Goal: Task Accomplishment & Management: Use online tool/utility

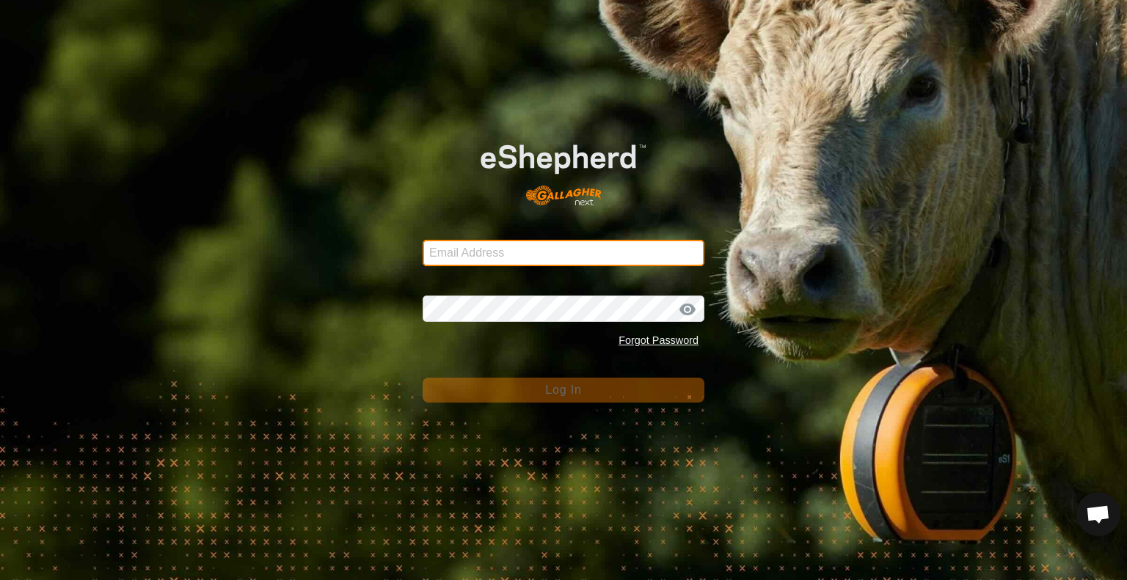
click at [467, 255] on input "Email Address" at bounding box center [564, 253] width 282 height 26
type input "[EMAIL_ADDRESS][DOMAIN_NAME]"
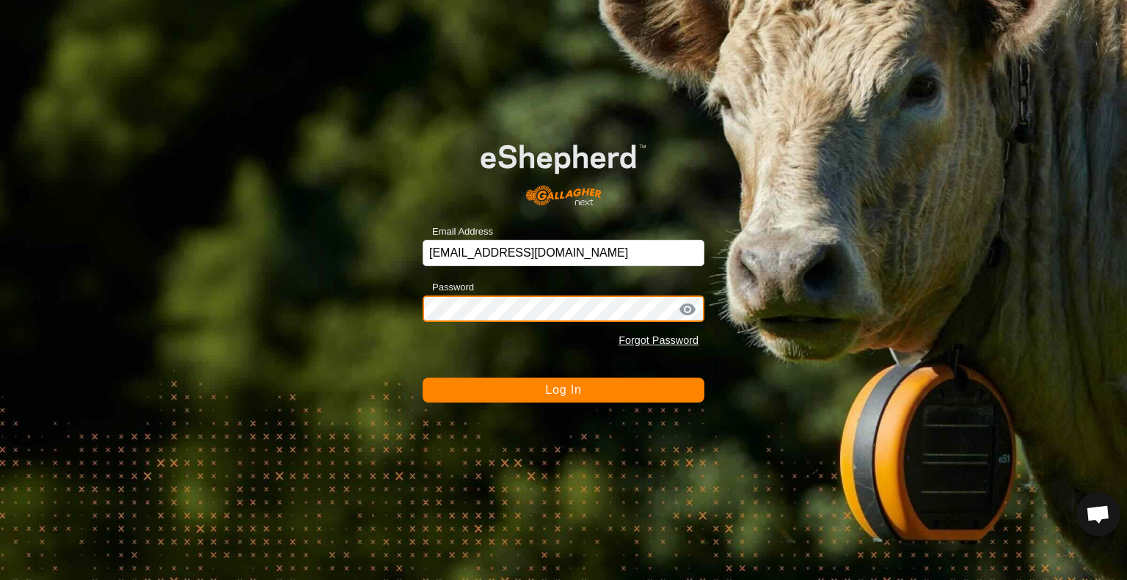
click at [423, 378] on button "Log In" at bounding box center [564, 390] width 282 height 25
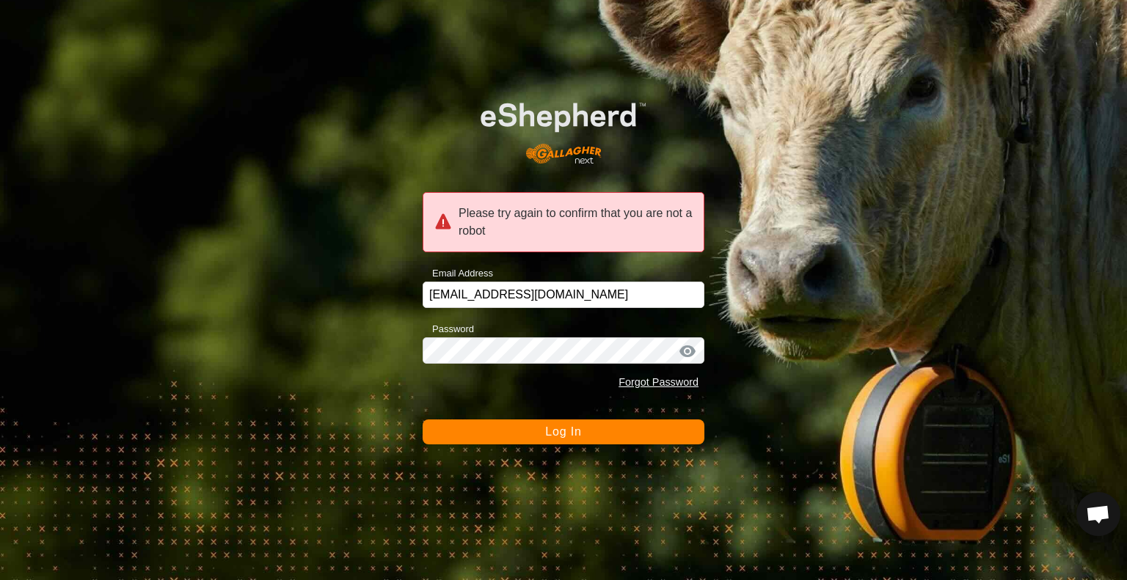
click at [536, 428] on button "Log In" at bounding box center [564, 432] width 282 height 25
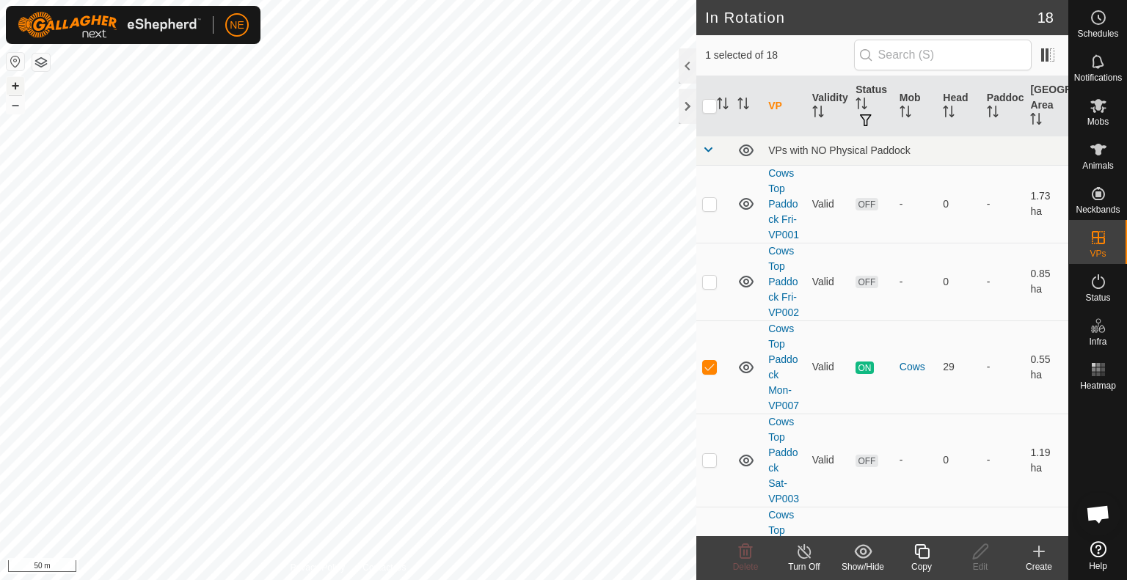
click at [12, 79] on button "+" at bounding box center [16, 86] width 18 height 18
click at [923, 561] on div "Copy" at bounding box center [921, 567] width 59 height 13
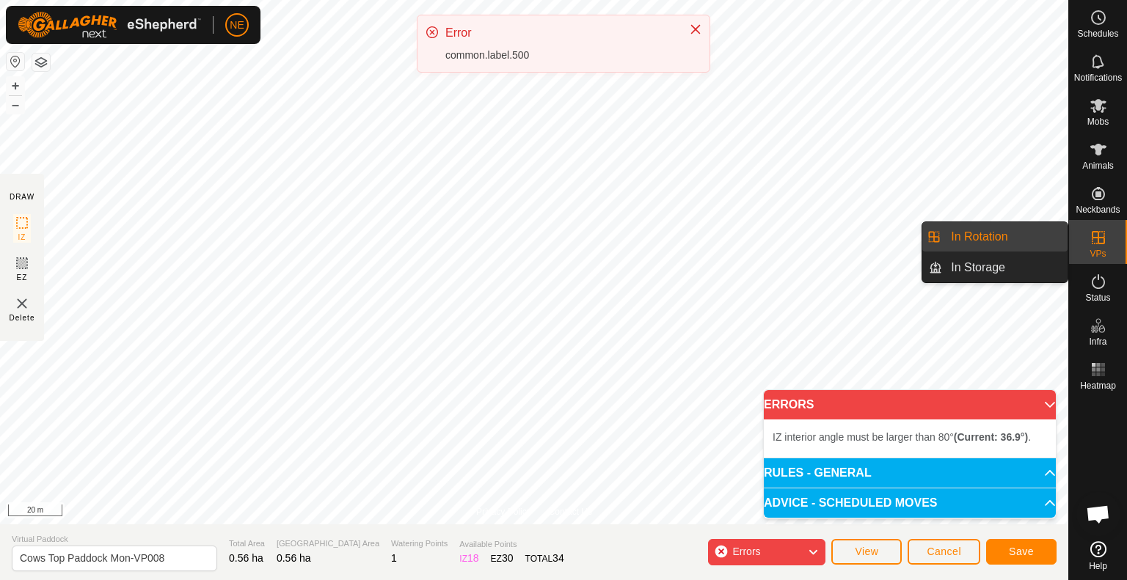
click at [1100, 236] on icon at bounding box center [1099, 238] width 18 height 18
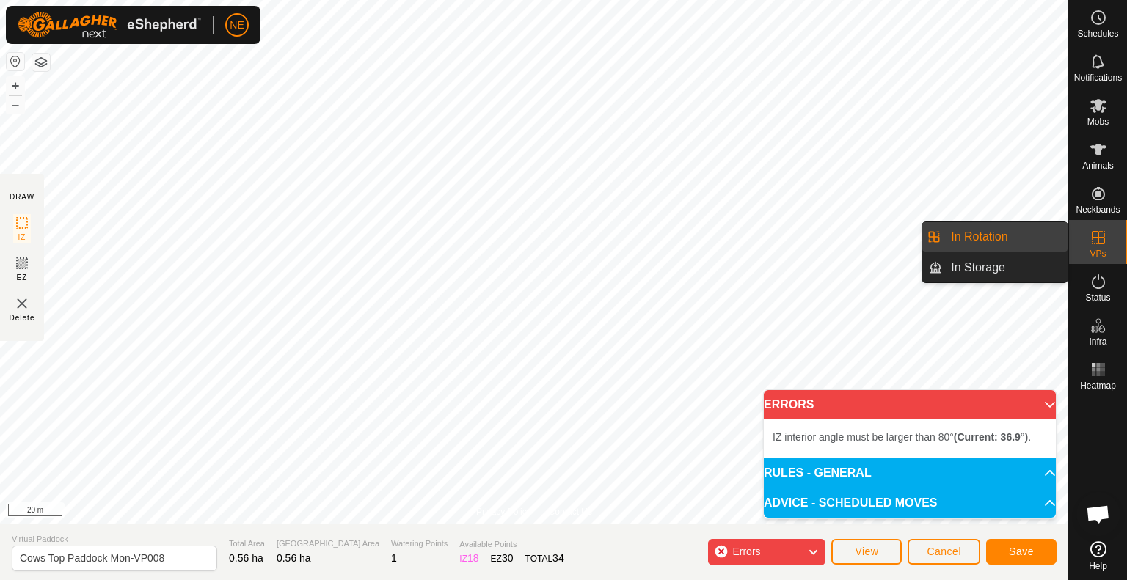
click at [1039, 232] on link "In Rotation" at bounding box center [1004, 236] width 125 height 29
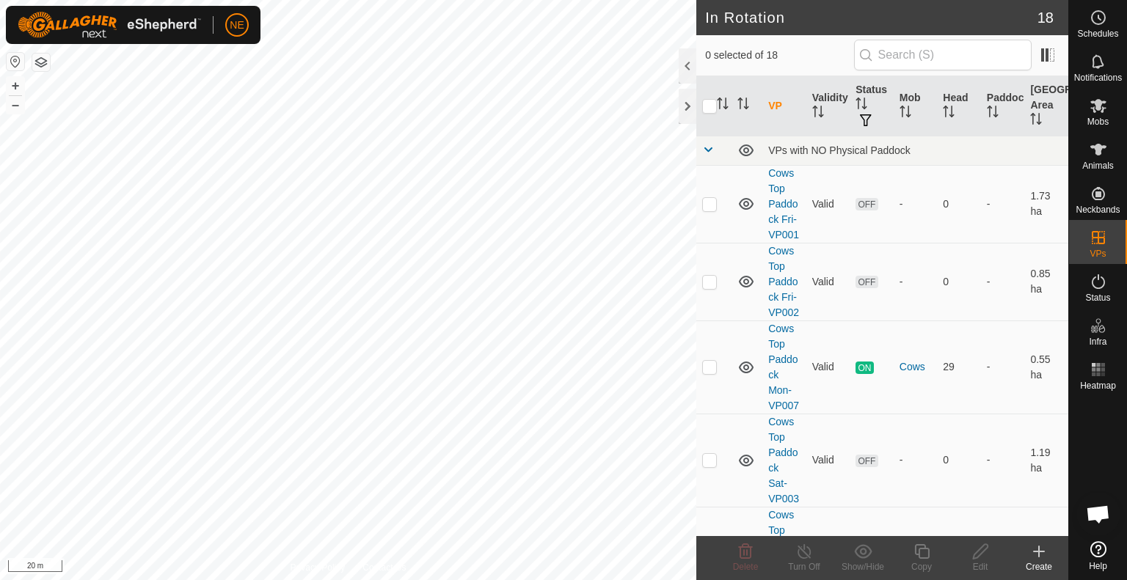
checkbox input "true"
click at [1106, 109] on icon at bounding box center [1099, 106] width 18 height 18
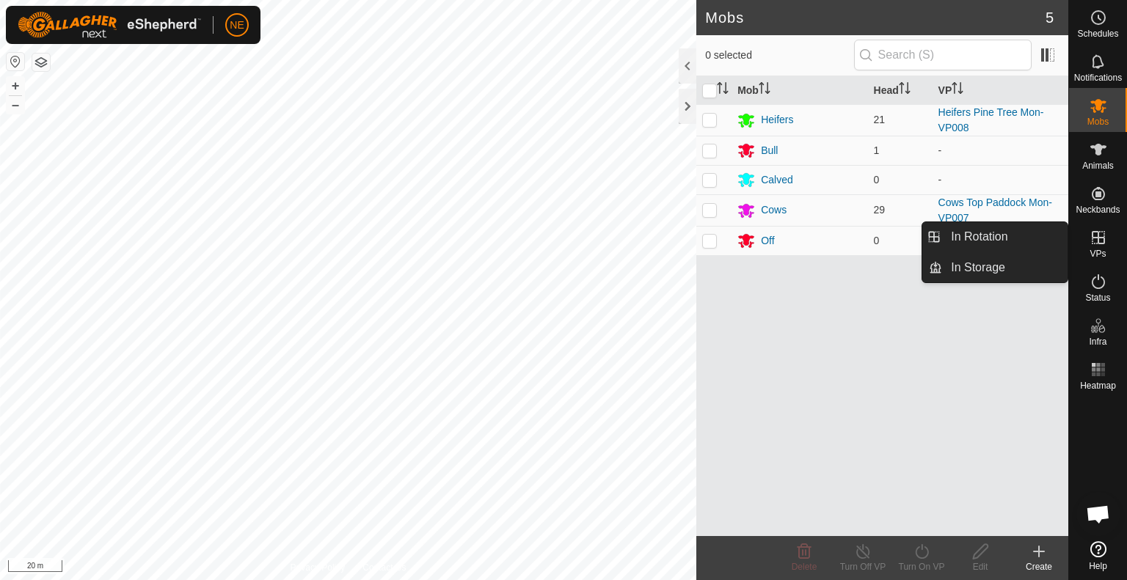
click at [1100, 241] on icon at bounding box center [1099, 238] width 18 height 18
click at [1038, 231] on link "In Rotation" at bounding box center [1004, 236] width 125 height 29
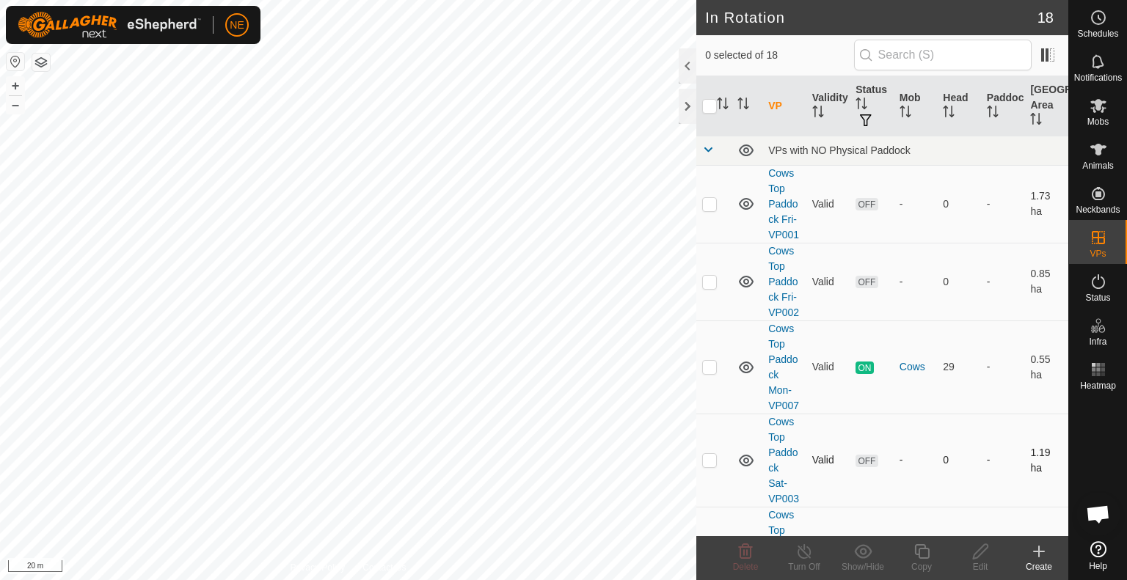
checkbox input "true"
click at [916, 568] on div "Copy" at bounding box center [921, 567] width 59 height 13
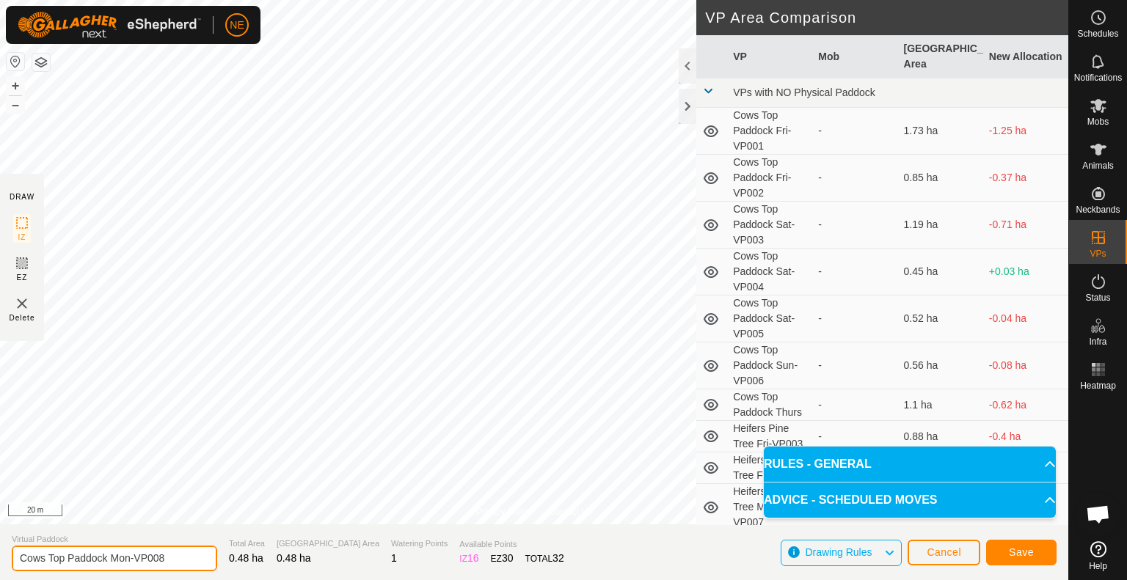
click at [132, 561] on input "Cows Top Paddock Mon-VP008" at bounding box center [114, 559] width 205 height 26
type input "Cows Top Paddock Tues VP008"
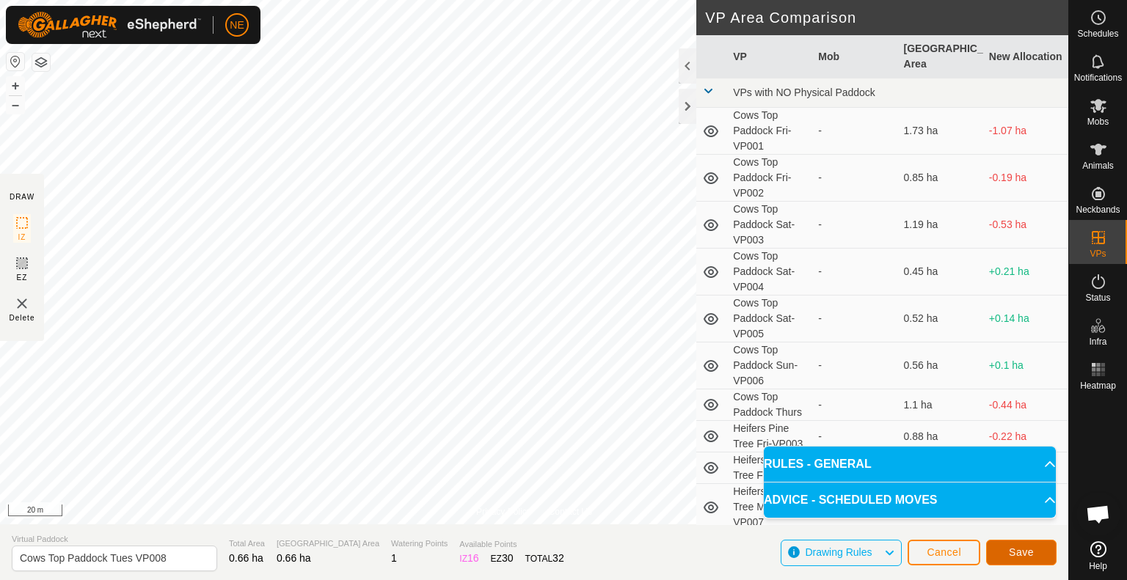
click at [1033, 557] on span "Save" at bounding box center [1021, 553] width 25 height 12
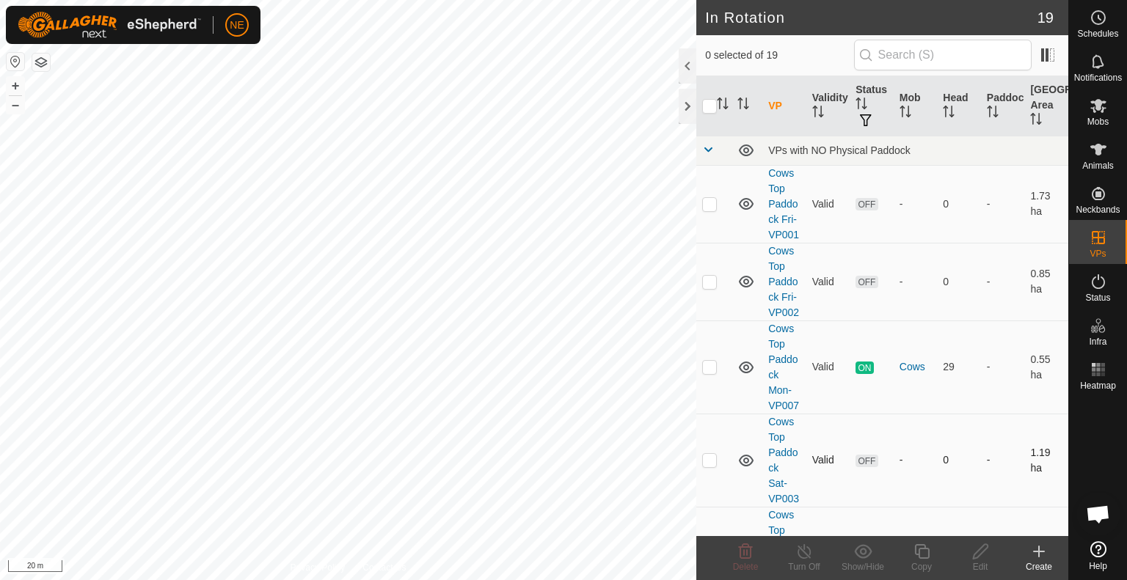
checkbox input "true"
click at [926, 560] on icon at bounding box center [922, 552] width 18 height 18
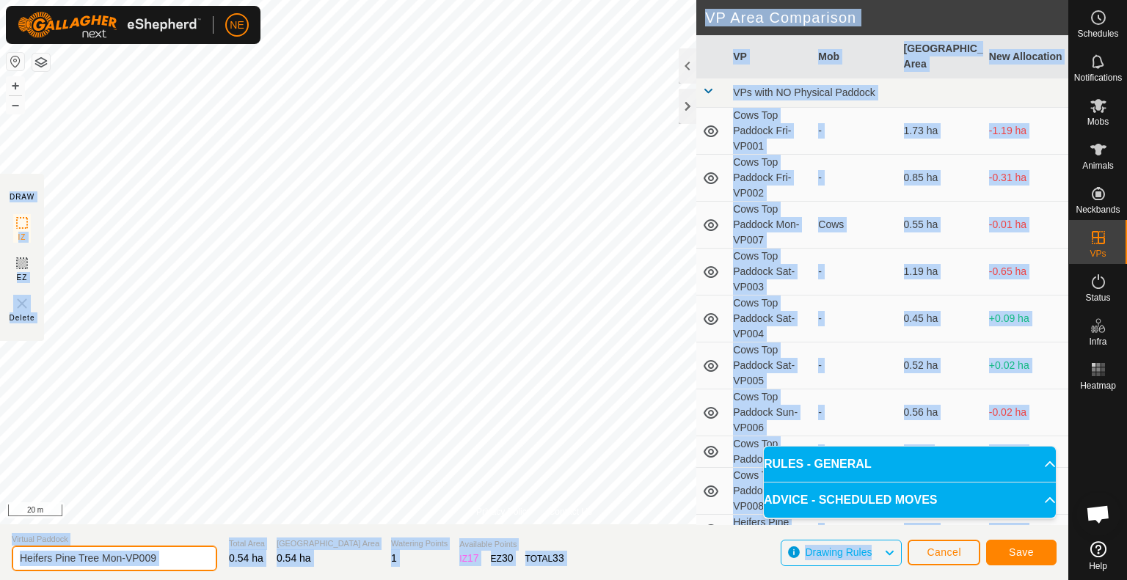
click at [120, 559] on input "Heifers Pine Tree Mon-VP009" at bounding box center [114, 559] width 205 height 26
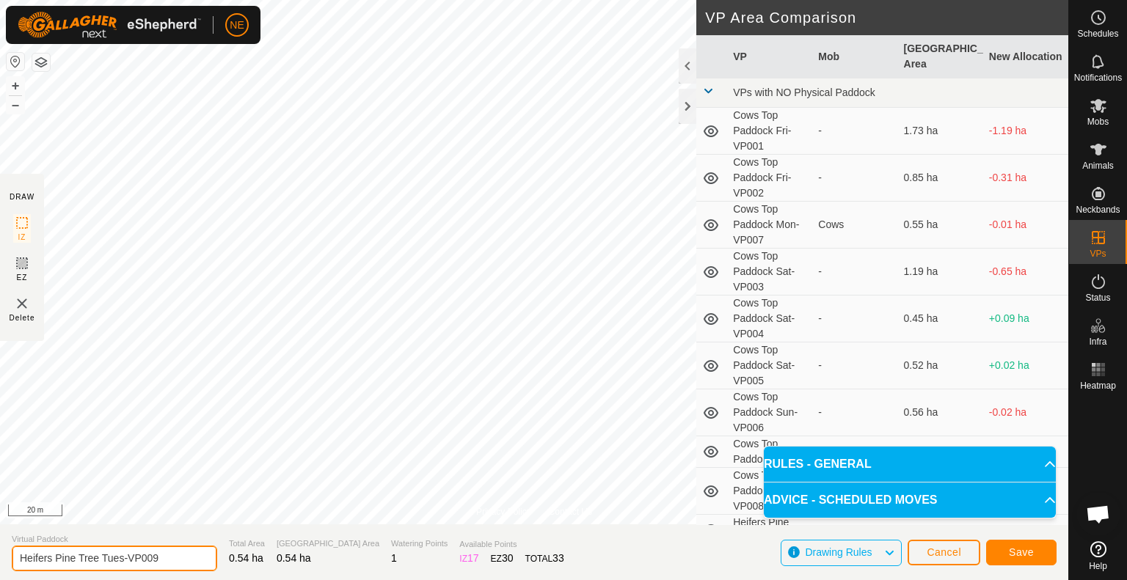
type input "Heifers Pine Tree Tues-VP009"
click at [1008, 549] on button "Save" at bounding box center [1021, 553] width 70 height 26
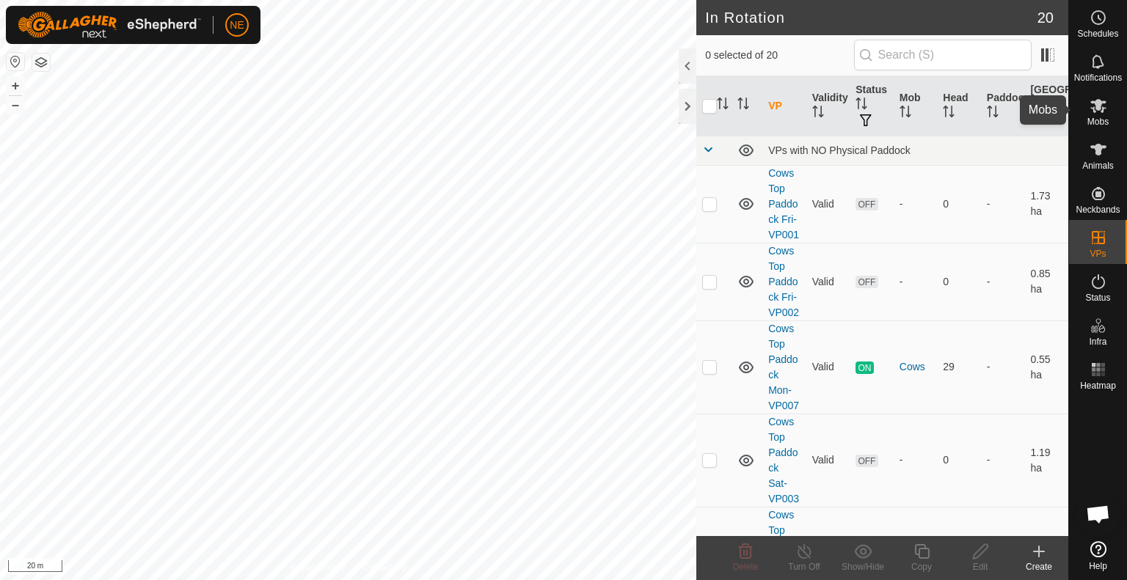
click at [1099, 112] on icon at bounding box center [1099, 106] width 18 height 18
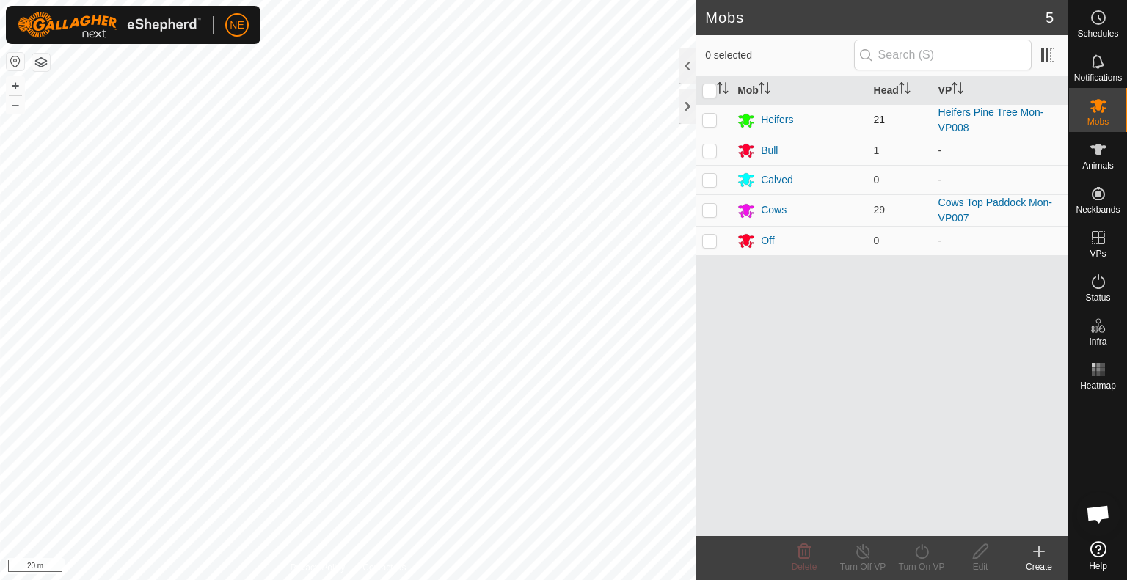
click at [709, 117] on p-checkbox at bounding box center [709, 120] width 15 height 12
checkbox input "true"
click at [924, 563] on div "Turn On VP" at bounding box center [921, 567] width 59 height 13
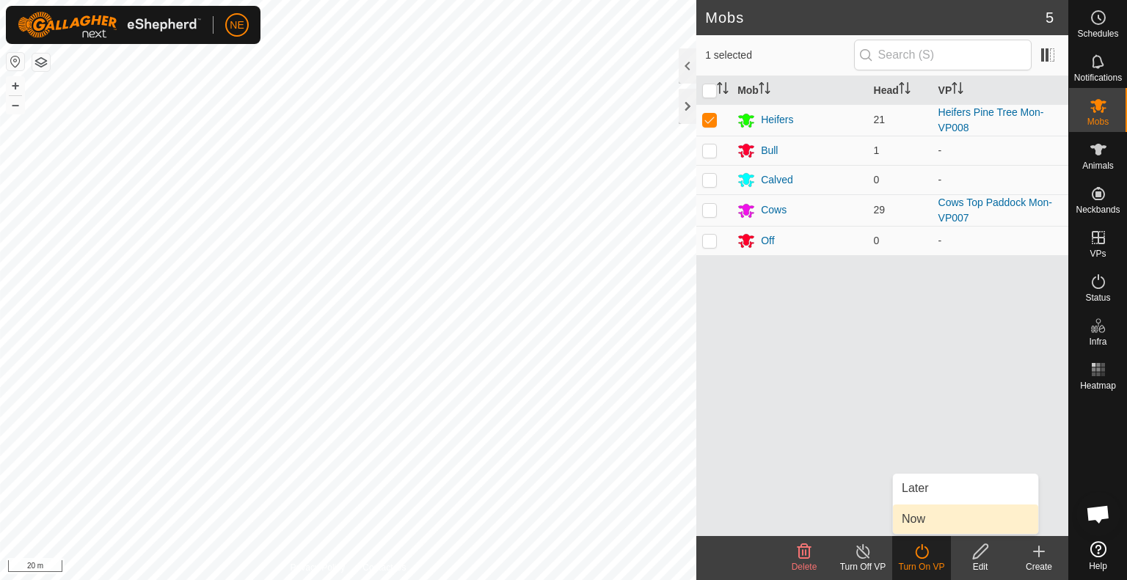
click at [910, 518] on link "Now" at bounding box center [965, 519] width 145 height 29
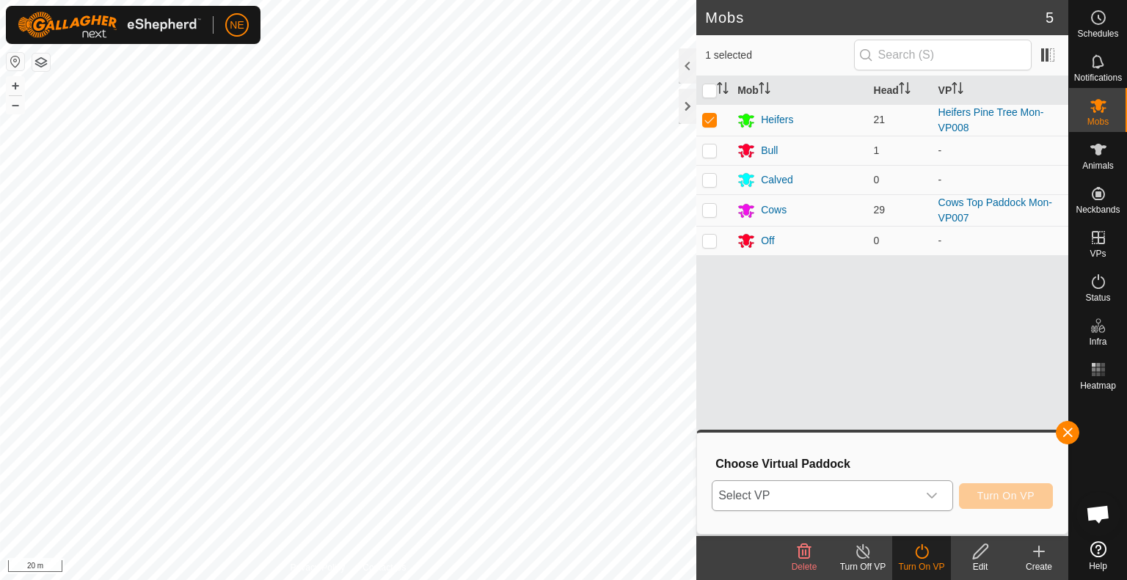
click at [935, 498] on icon "dropdown trigger" at bounding box center [932, 496] width 12 height 12
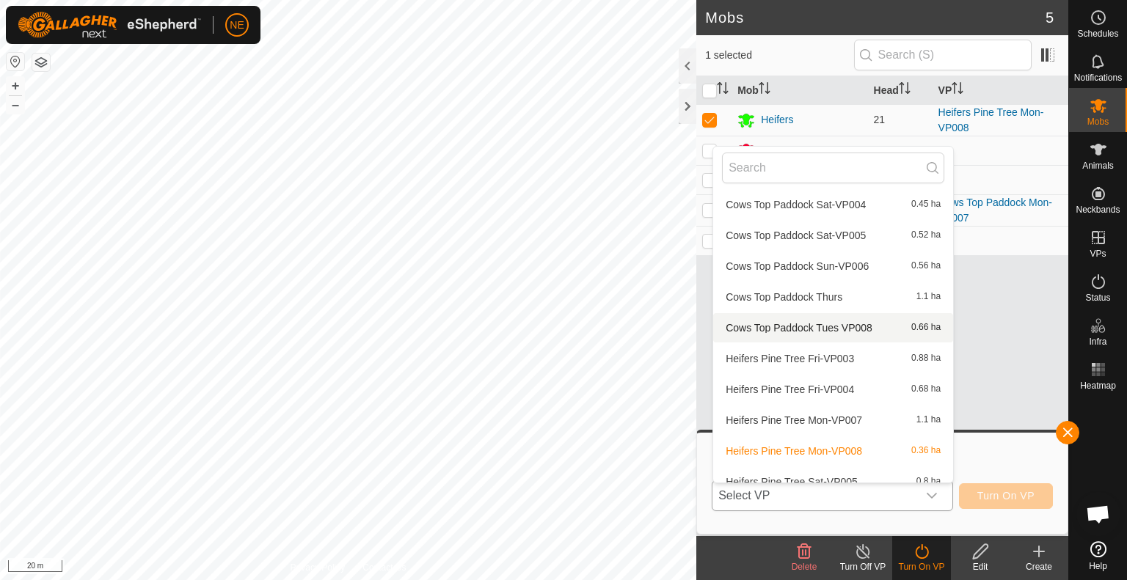
scroll to position [163, 0]
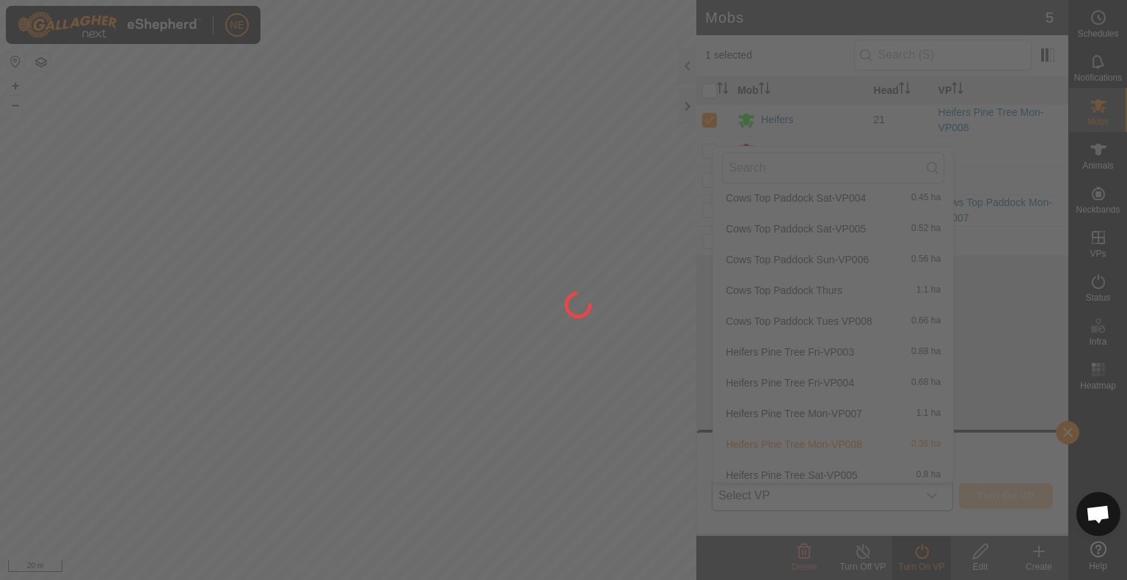
click at [948, 479] on div at bounding box center [563, 290] width 1127 height 580
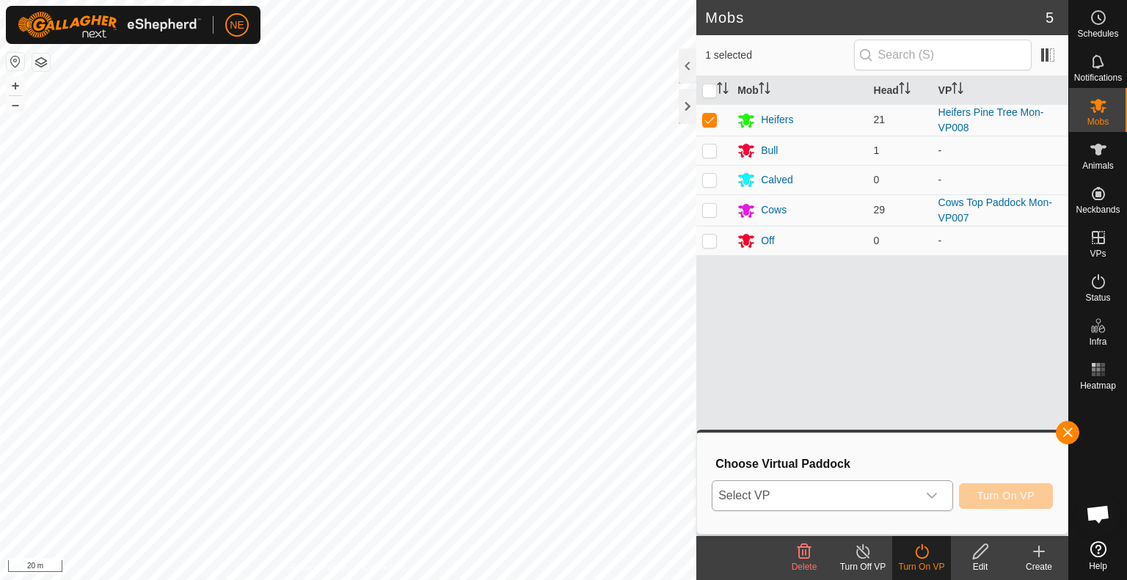
click at [924, 503] on div "dropdown trigger" at bounding box center [931, 495] width 29 height 29
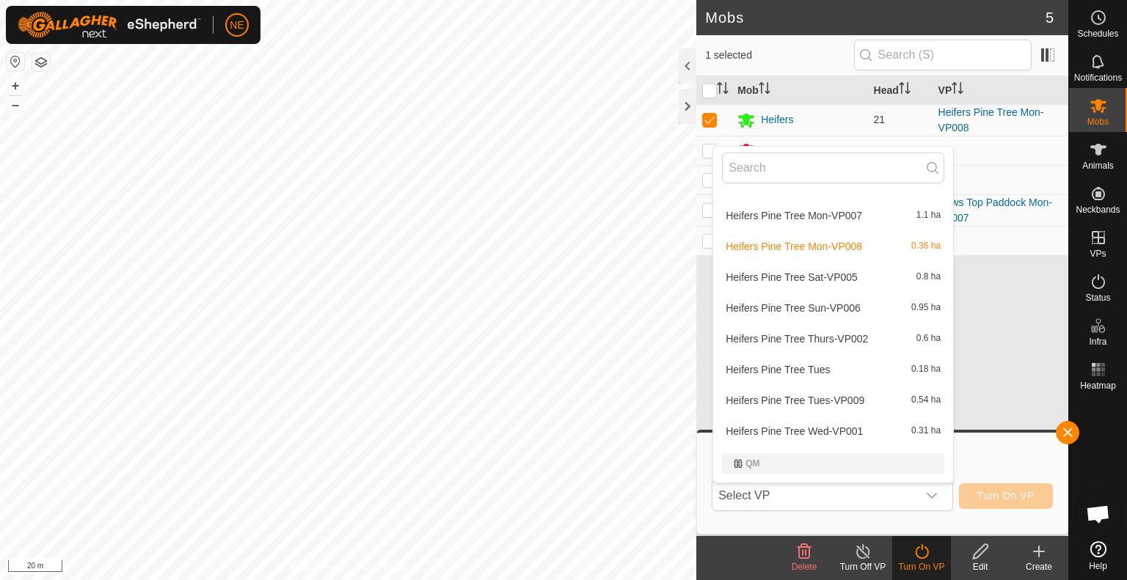
scroll to position [389, 0]
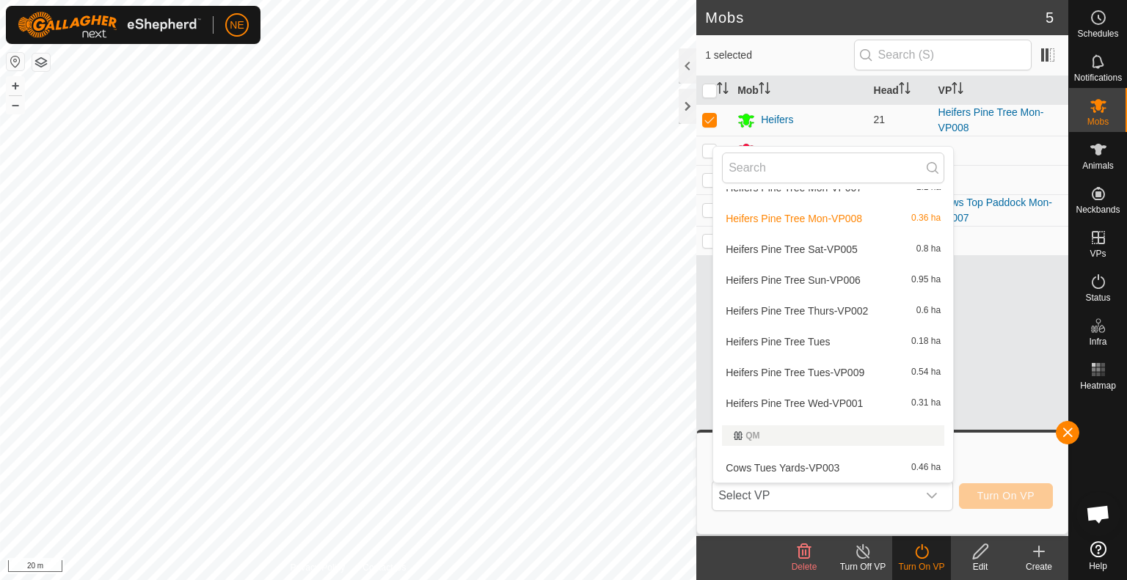
click at [836, 368] on li "Heifers Pine Tree Tues-VP009 0.54 ha" at bounding box center [833, 372] width 240 height 29
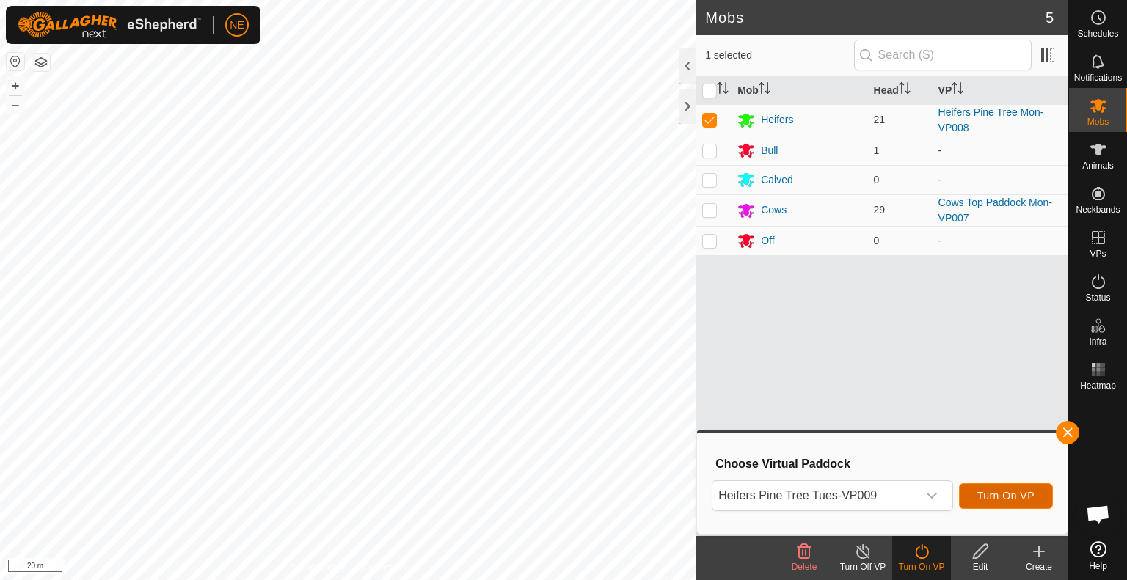
click at [1012, 498] on span "Turn On VP" at bounding box center [1005, 496] width 57 height 12
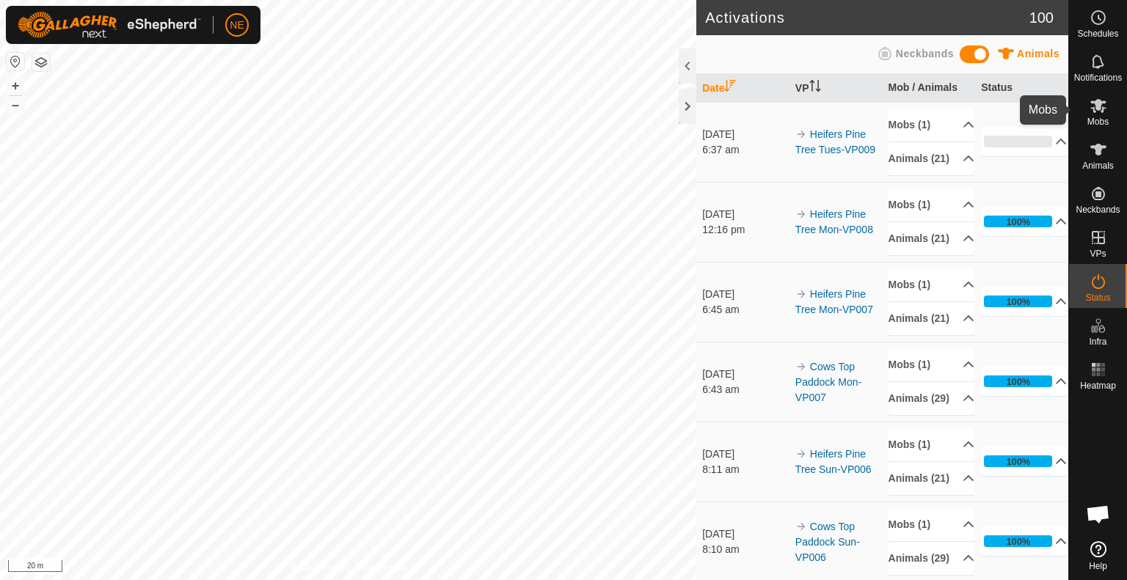
click at [1098, 116] on es-mob-svg-icon at bounding box center [1098, 105] width 26 height 23
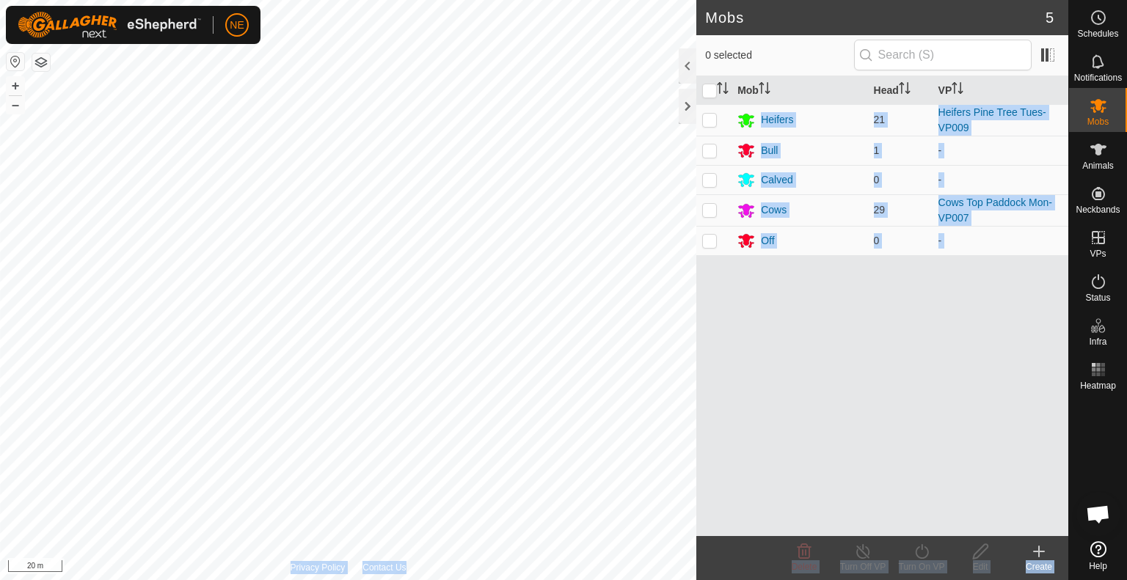
click at [594, 369] on div "Mobs 5 0 selected Mob Head VP Heifers 21 Heifers Pine Tree Tues-VP009 Bull 1 - …" at bounding box center [534, 290] width 1068 height 580
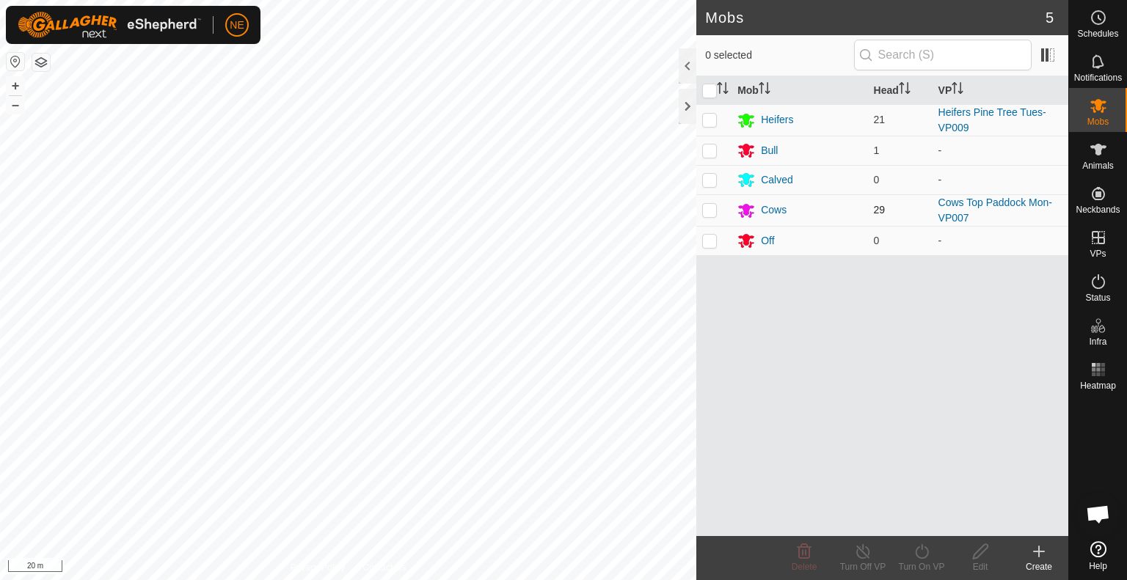
click at [710, 211] on p-checkbox at bounding box center [709, 210] width 15 height 12
checkbox input "true"
click at [925, 547] on icon at bounding box center [921, 552] width 13 height 15
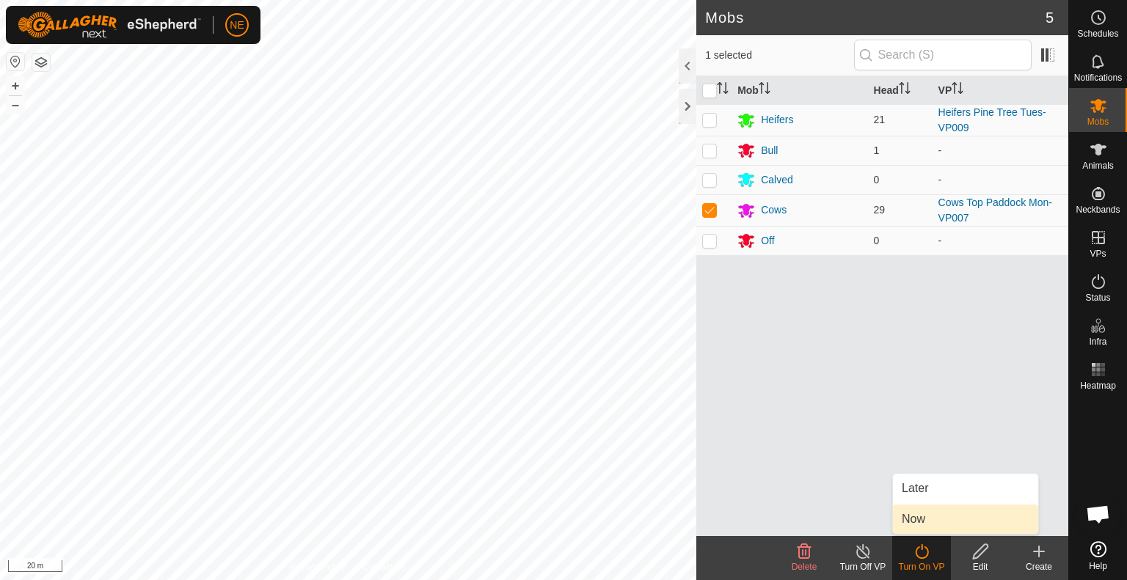
click at [931, 522] on link "Now" at bounding box center [965, 519] width 145 height 29
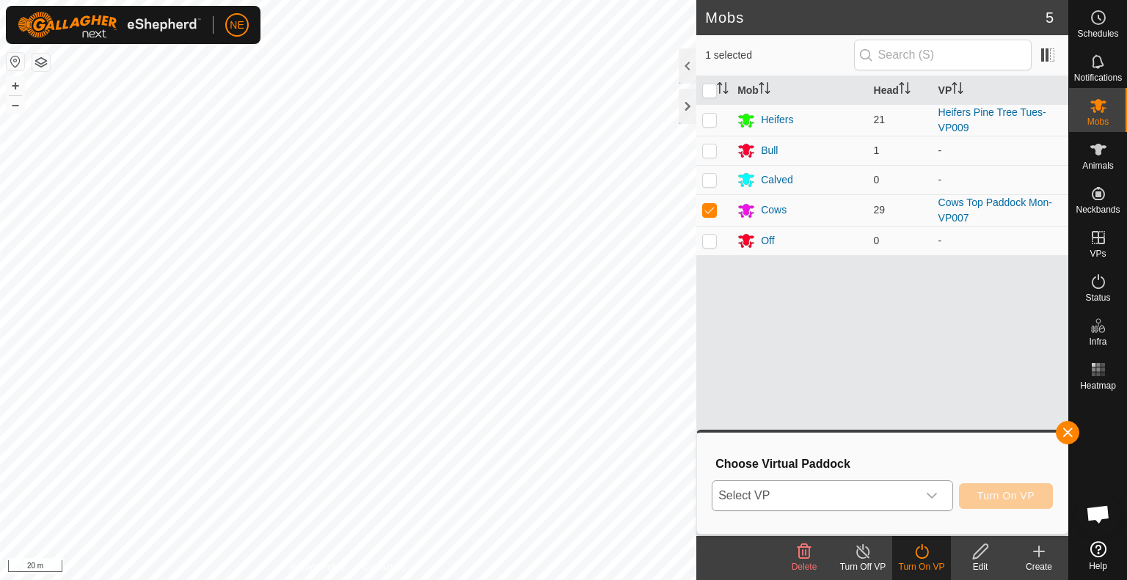
click at [922, 502] on div "dropdown trigger" at bounding box center [931, 495] width 29 height 29
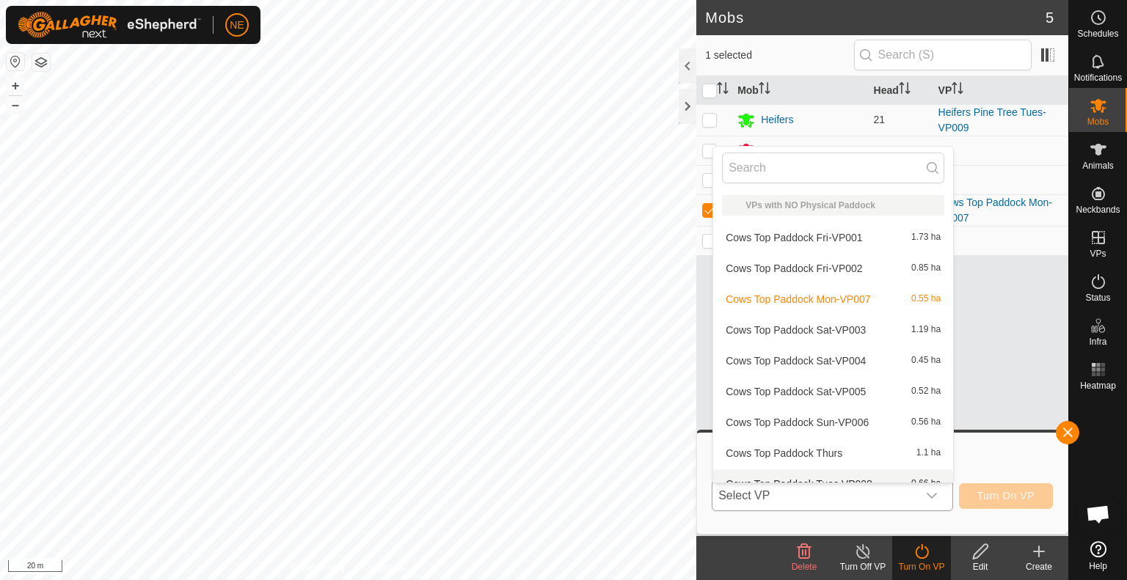
scroll to position [16, 0]
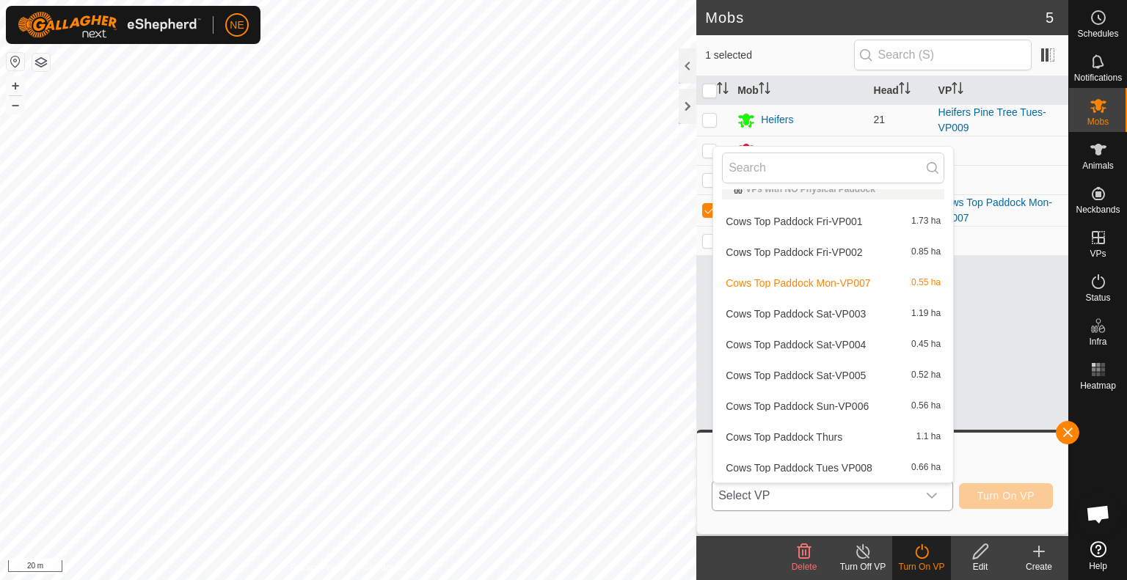
click at [845, 470] on li "Cows Top Paddock Tues VP008 0.66 ha" at bounding box center [833, 468] width 240 height 29
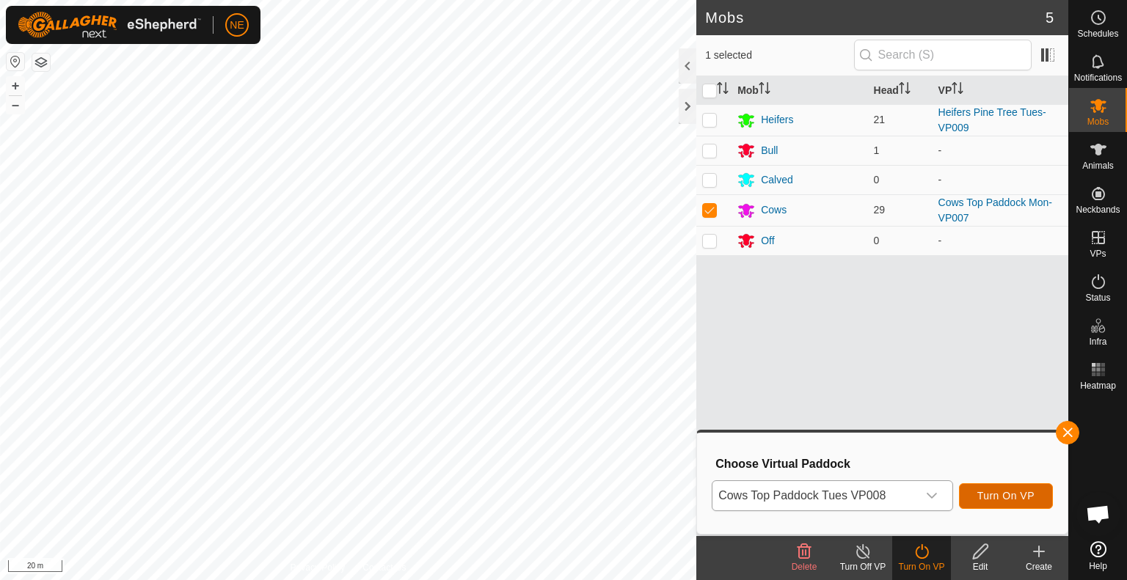
click at [983, 503] on button "Turn On VP" at bounding box center [1006, 497] width 94 height 26
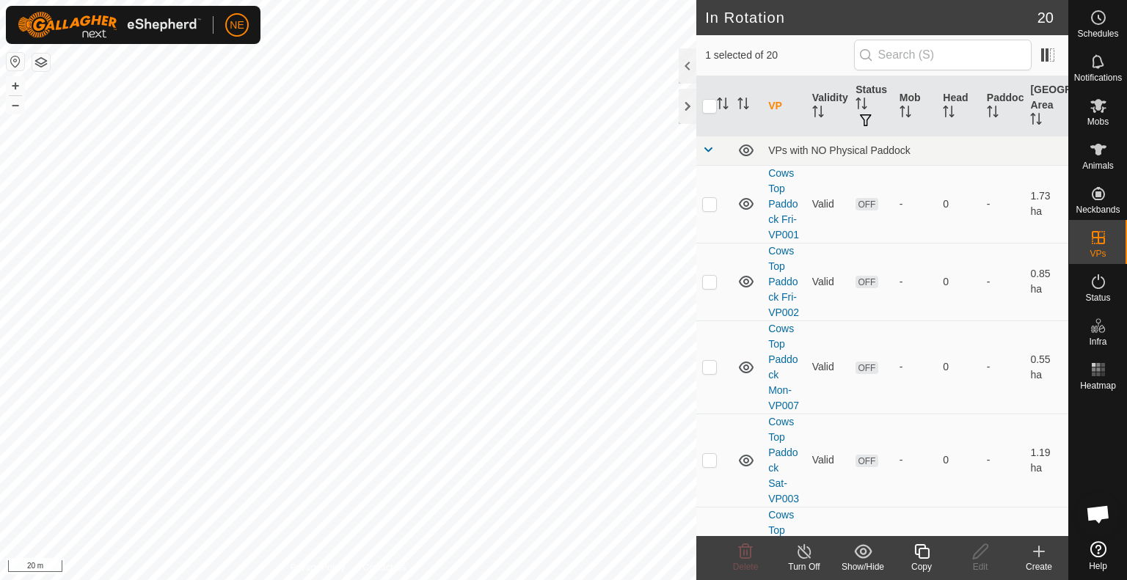
click at [925, 564] on div "Copy" at bounding box center [921, 567] width 59 height 13
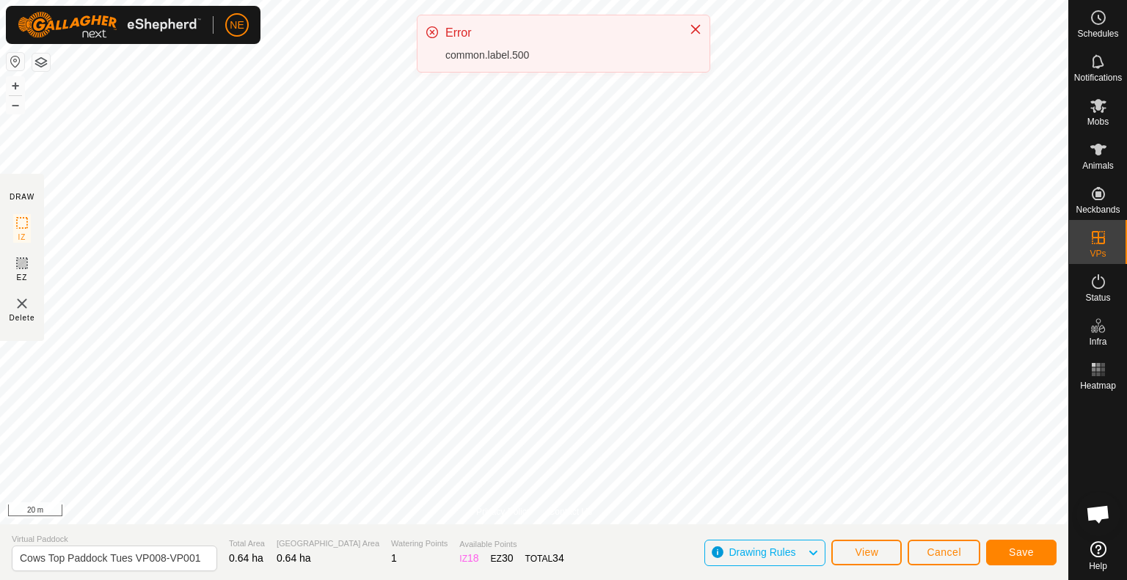
click at [568, 64] on div "NE Schedules Notifications Mobs Animals Neckbands VPs Status Infra Heatmap Help…" at bounding box center [563, 290] width 1127 height 580
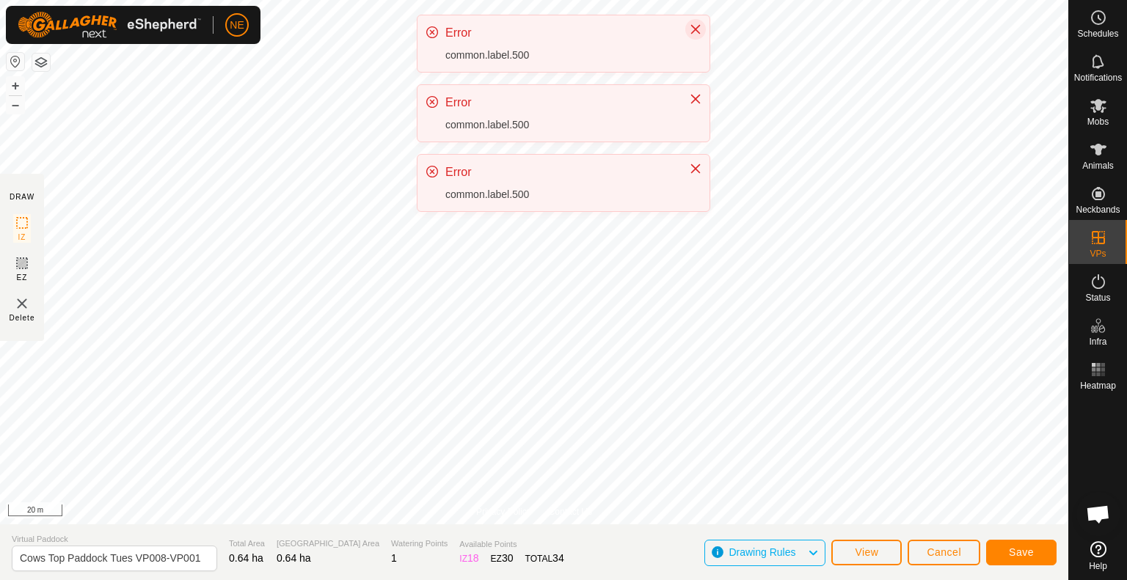
click at [693, 29] on icon "Close" at bounding box center [696, 29] width 12 height 12
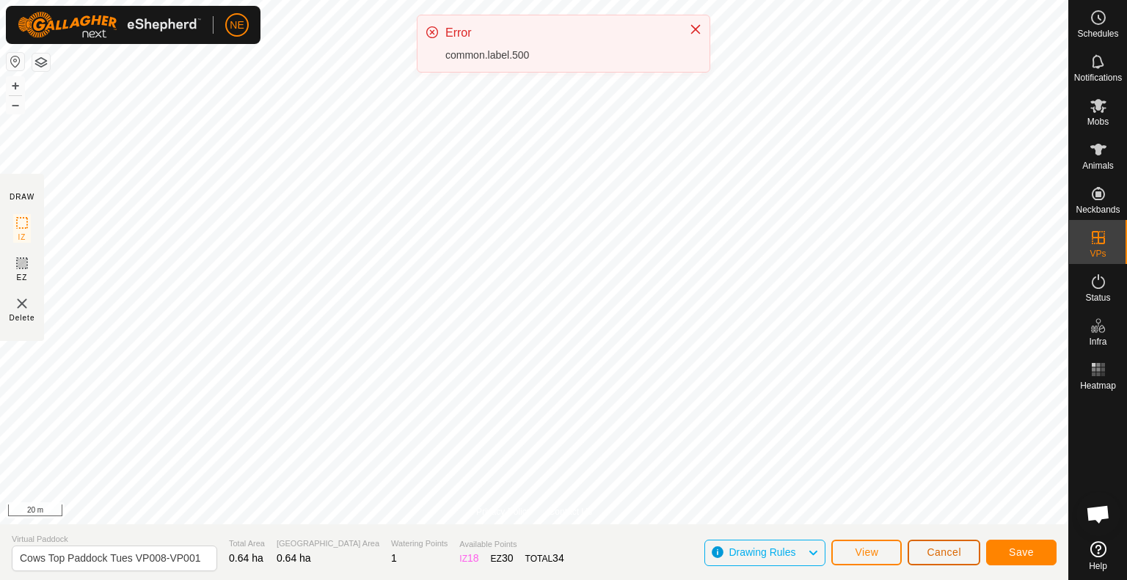
click at [945, 552] on span "Cancel" at bounding box center [944, 553] width 34 height 12
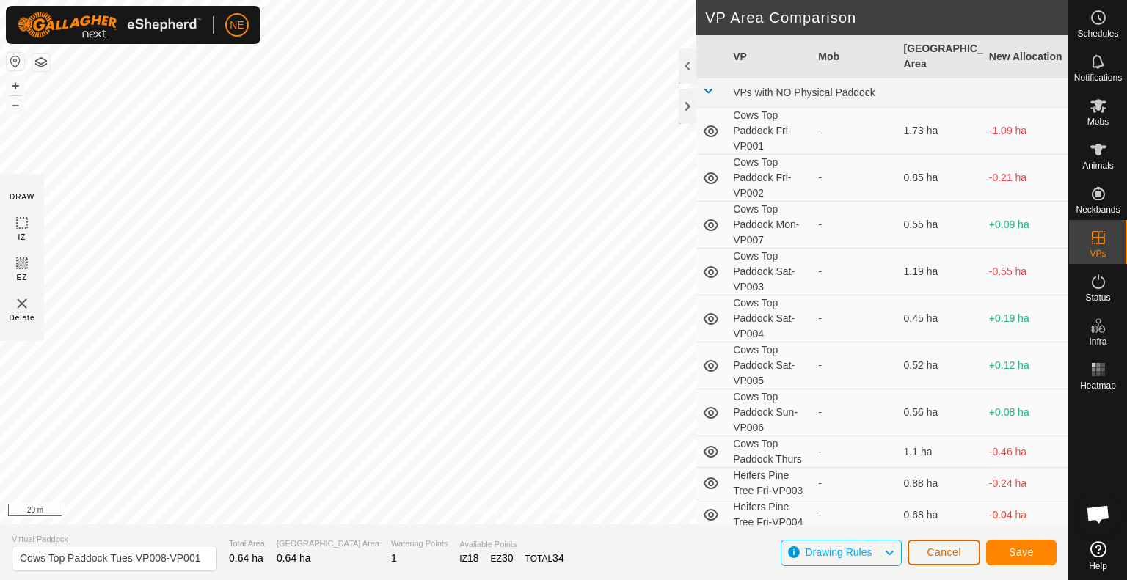
click at [945, 552] on span "Cancel" at bounding box center [944, 553] width 34 height 12
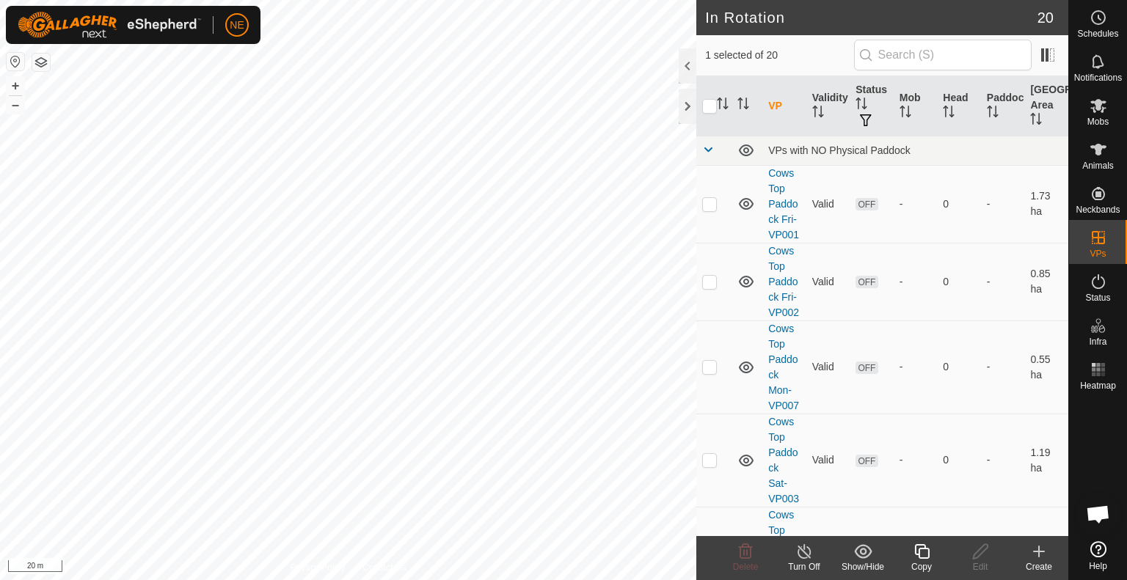
checkbox input "true"
click at [928, 563] on div "Copy" at bounding box center [921, 567] width 59 height 13
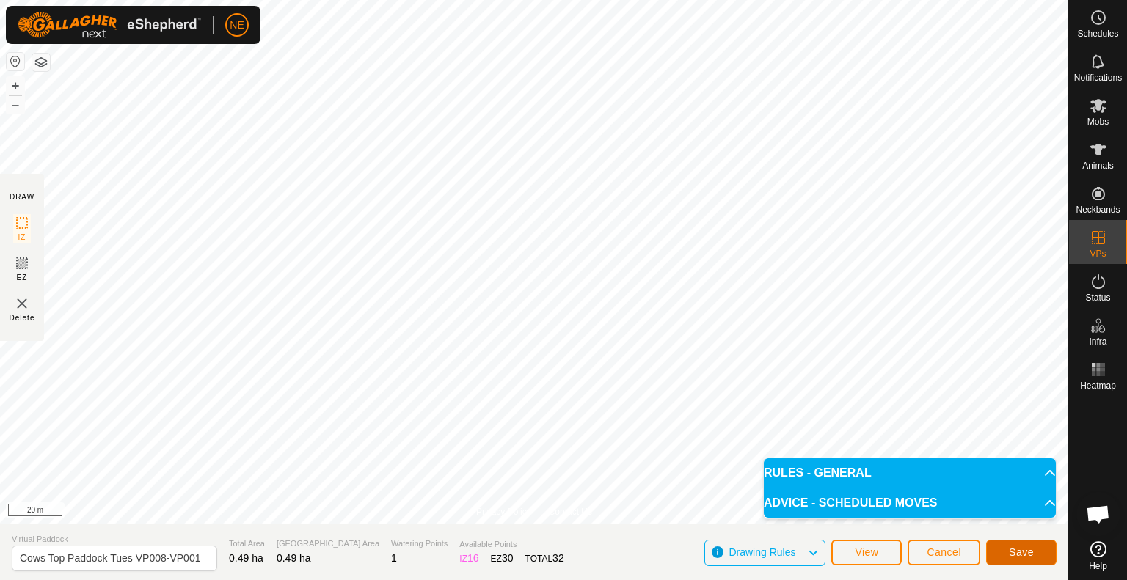
click at [1016, 553] on span "Save" at bounding box center [1021, 553] width 25 height 12
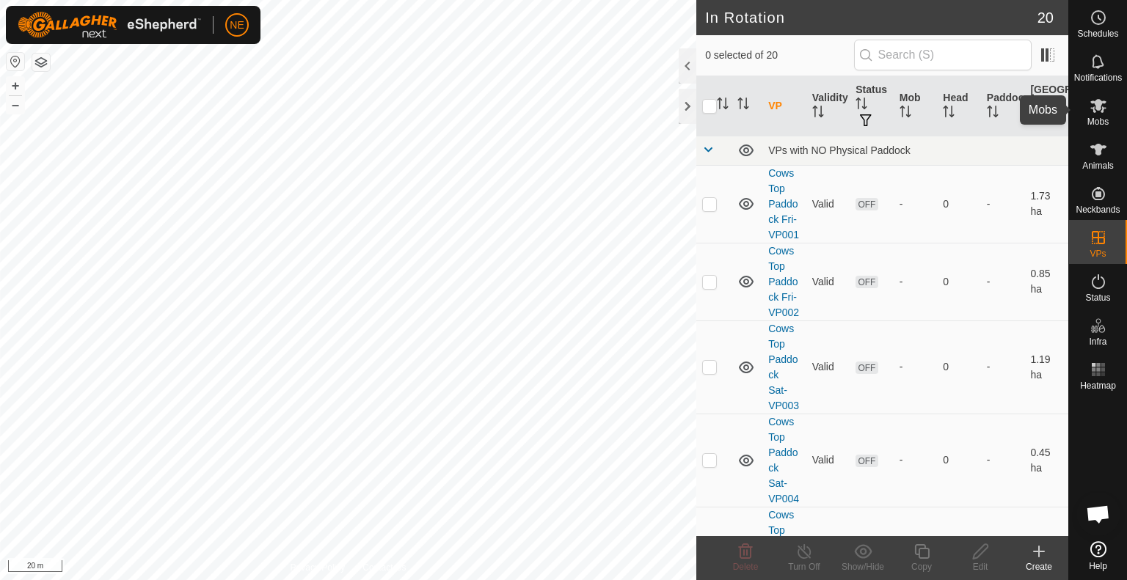
click at [1092, 106] on icon at bounding box center [1099, 106] width 18 height 18
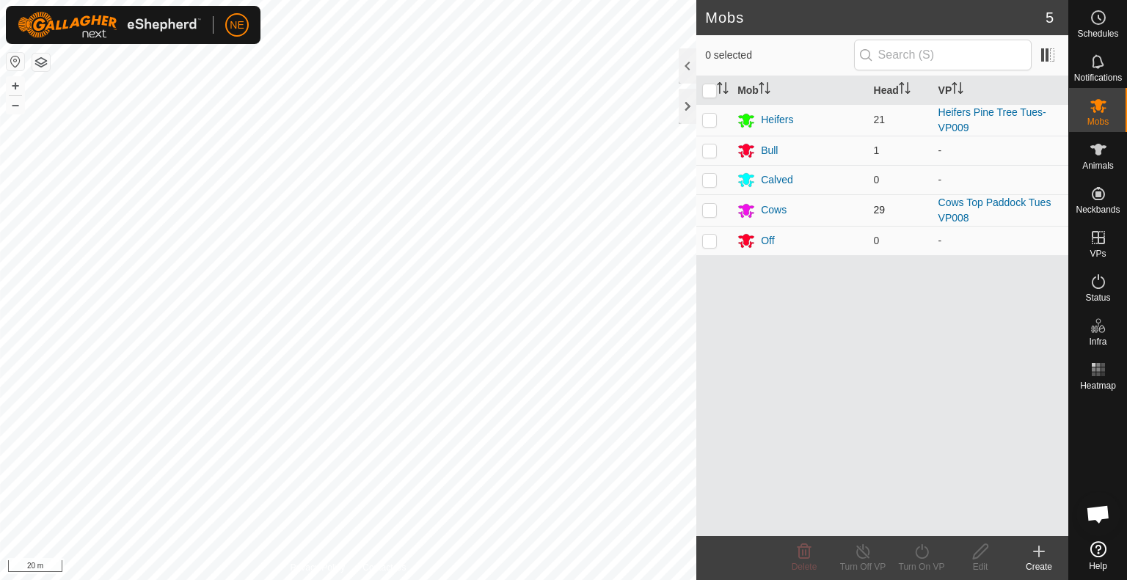
click at [707, 204] on p-checkbox at bounding box center [709, 210] width 15 height 12
checkbox input "true"
click at [926, 561] on div "Turn On VP" at bounding box center [921, 567] width 59 height 13
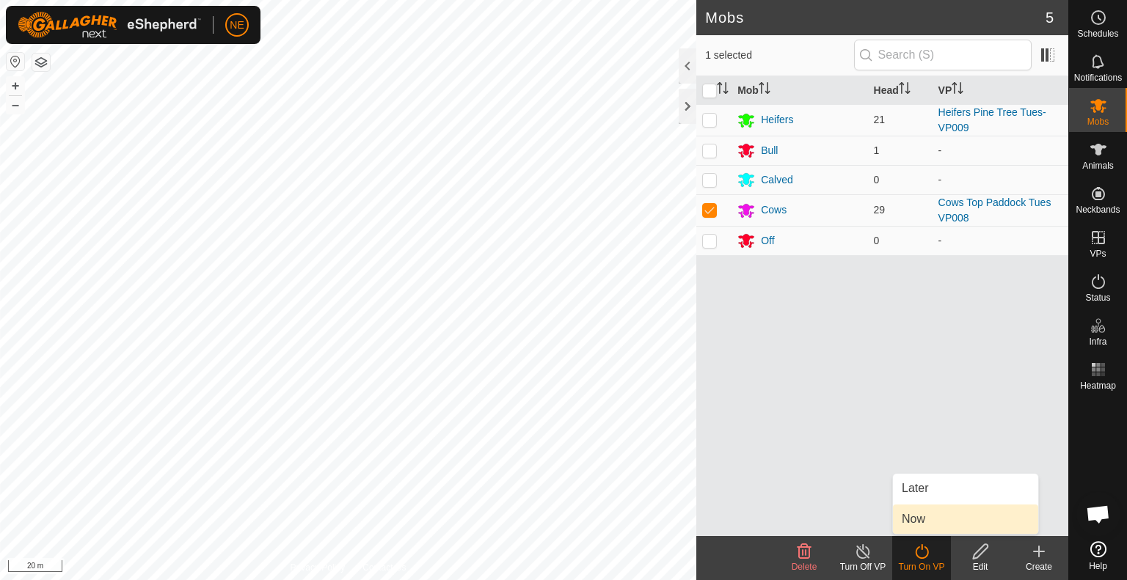
click at [916, 526] on link "Now" at bounding box center [965, 519] width 145 height 29
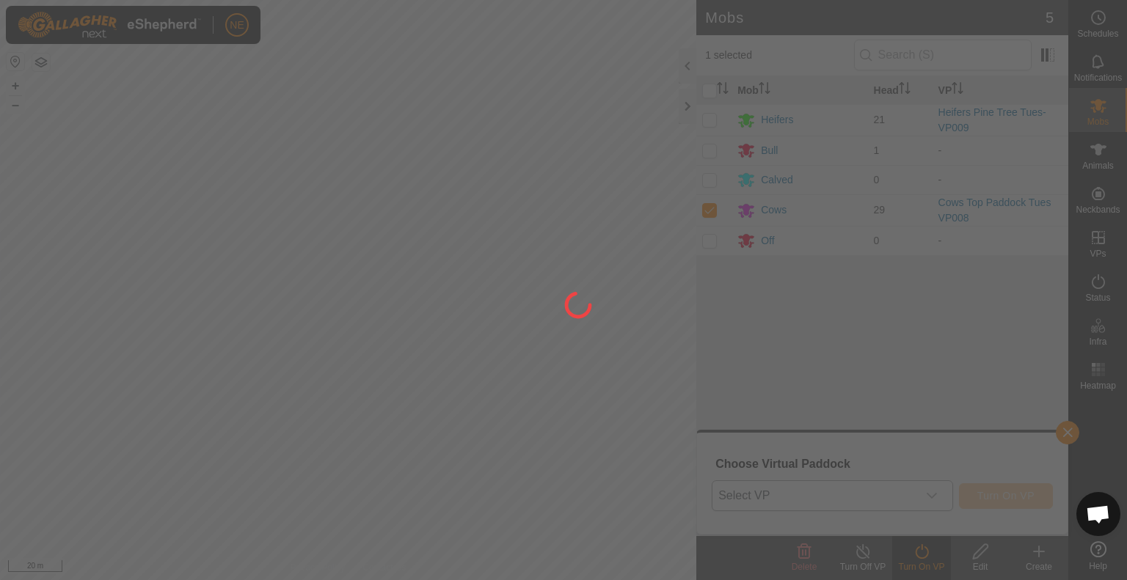
click at [940, 496] on body "NE Schedules Notifications Mobs Animals Neckbands VPs Status Infra Heatmap Help…" at bounding box center [563, 290] width 1127 height 580
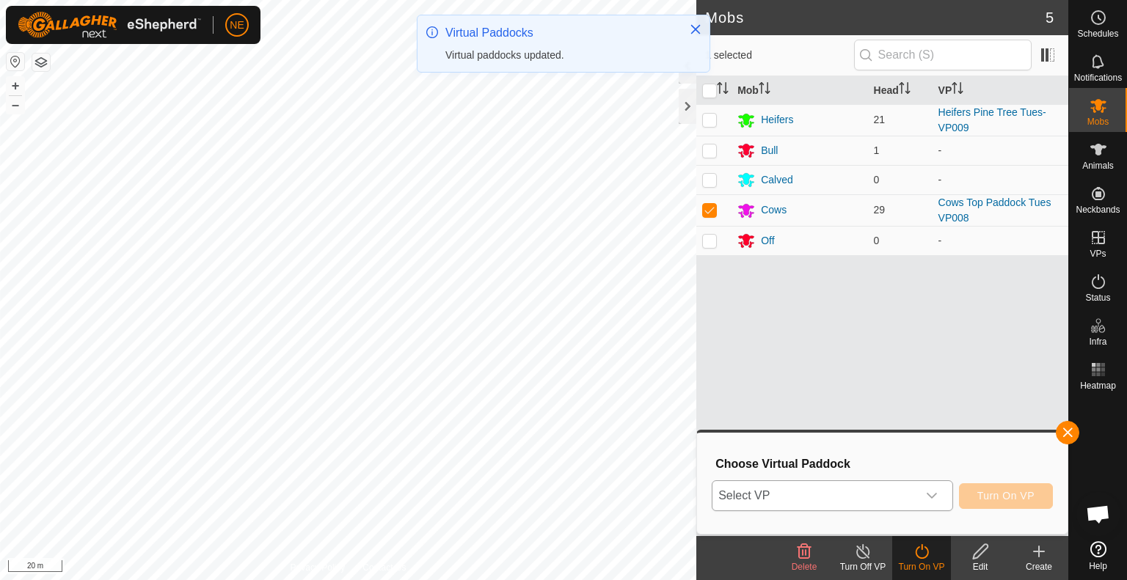
click at [939, 495] on div "dropdown trigger" at bounding box center [931, 495] width 29 height 29
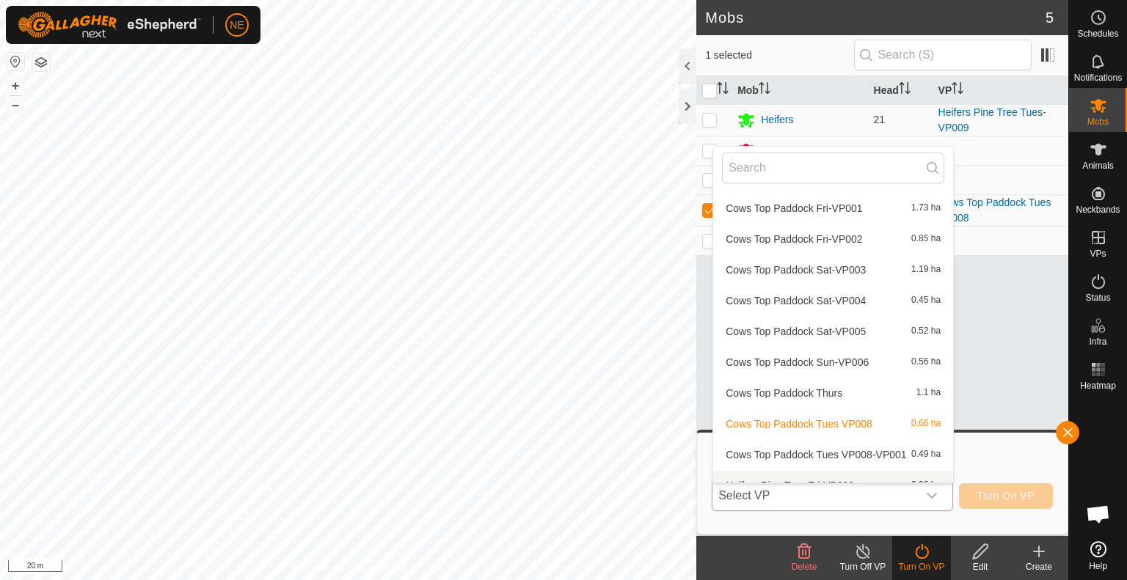
scroll to position [47, 0]
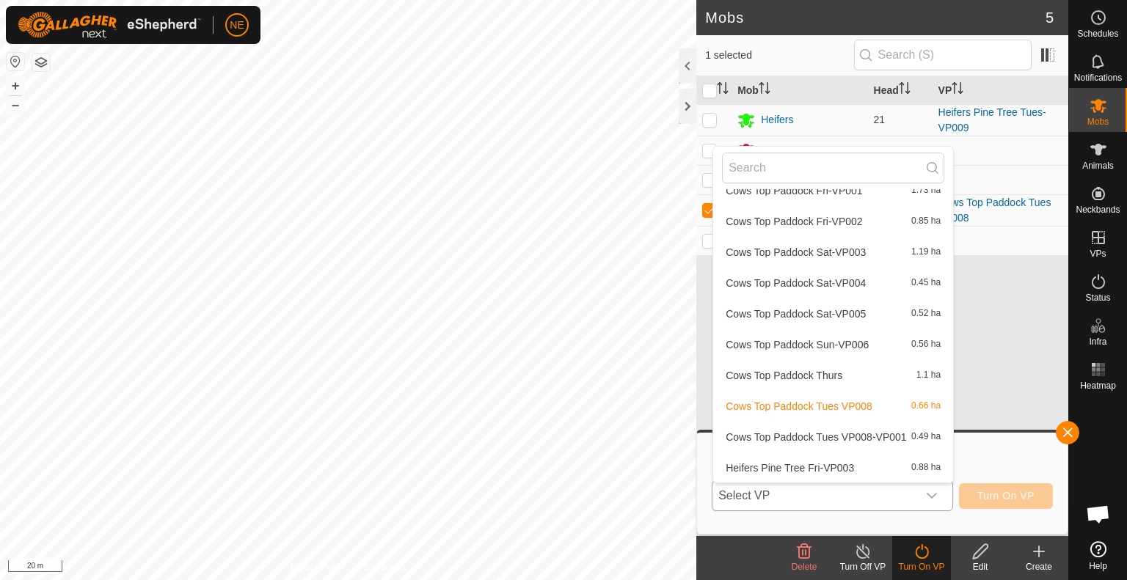
click at [860, 437] on li "Cows Top Paddock Tues VP008-VP001 0.49 ha" at bounding box center [833, 437] width 240 height 29
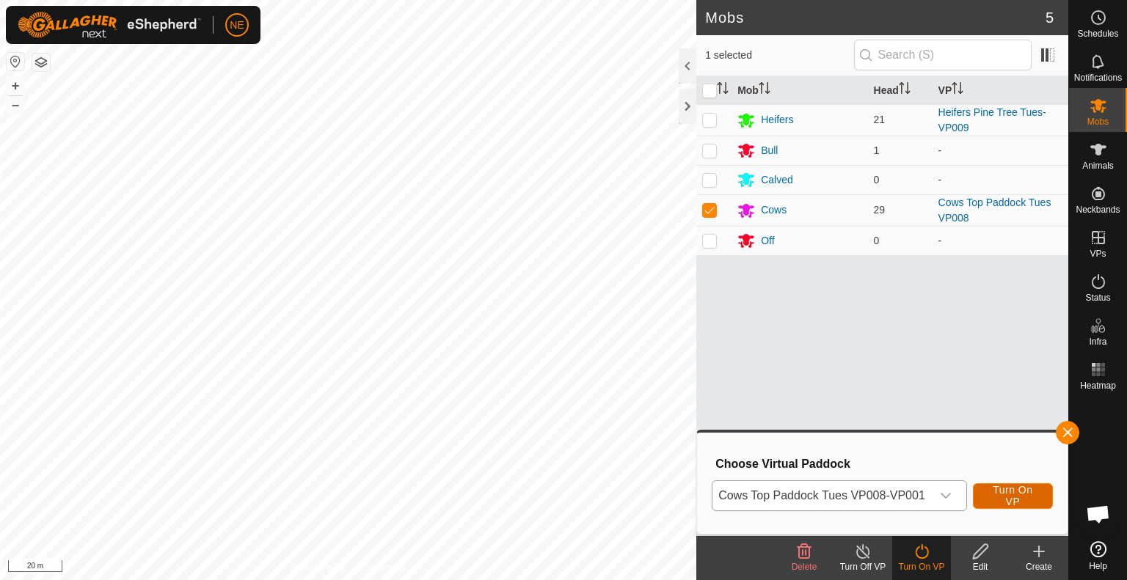
click at [995, 501] on span "Turn On VP" at bounding box center [1012, 495] width 43 height 23
